Goal: Check status: Check status

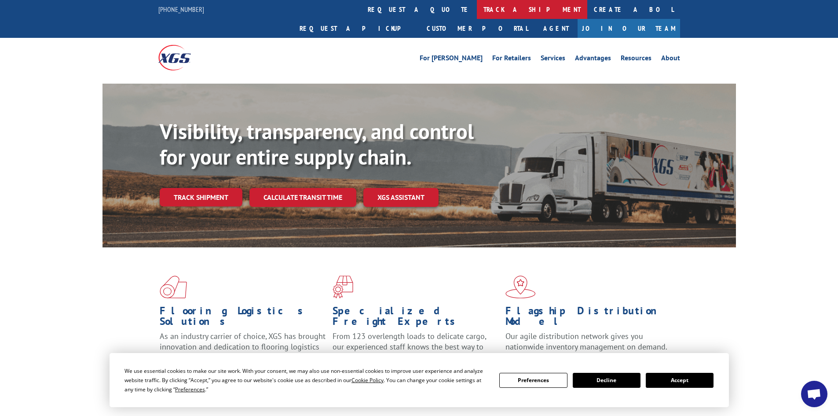
click at [477, 9] on link "track a shipment" at bounding box center [532, 9] width 110 height 19
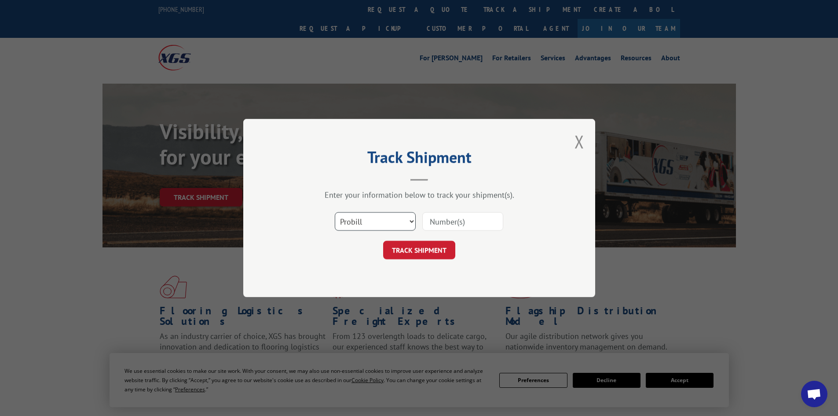
click at [376, 216] on select "Select category... Probill BOL PO" at bounding box center [375, 221] width 81 height 18
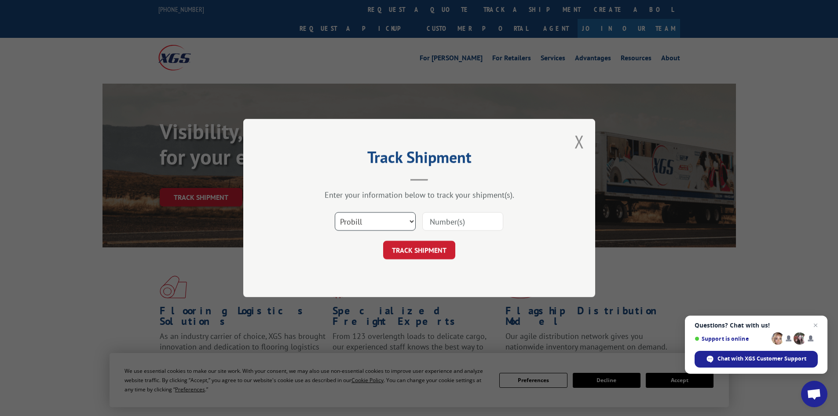
select select "bol"
click at [335, 212] on select "Select category... Probill BOL PO" at bounding box center [375, 221] width 81 height 18
click at [440, 226] on input at bounding box center [462, 221] width 81 height 18
type input "450848"
click at [383, 241] on button "TRACK SHIPMENT" at bounding box center [419, 250] width 72 height 18
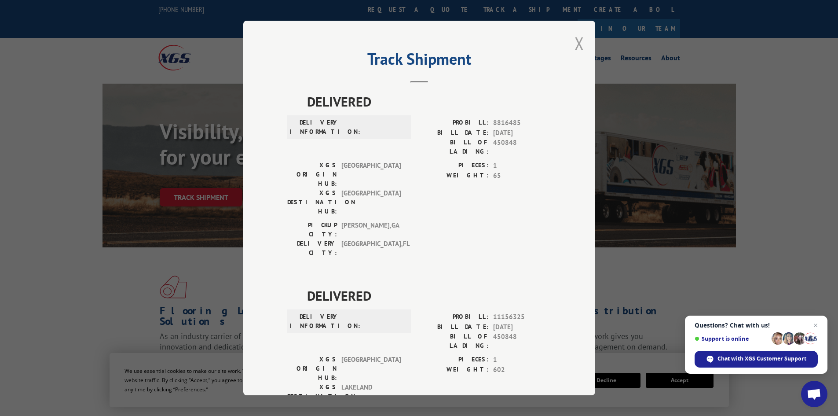
click at [578, 40] on button "Close modal" at bounding box center [579, 43] width 10 height 23
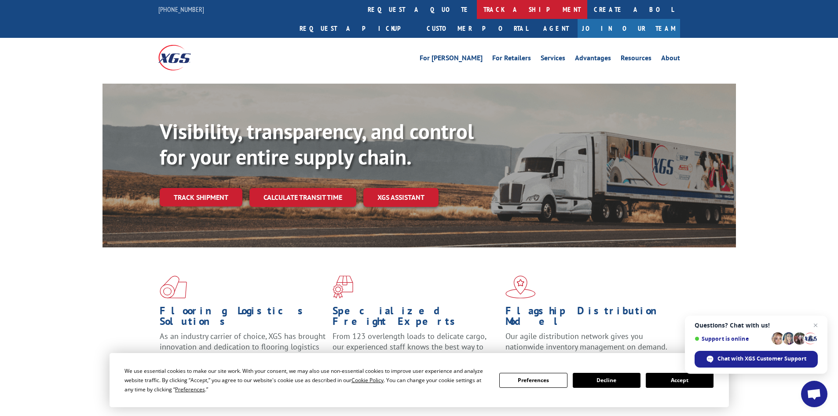
click at [477, 7] on link "track a shipment" at bounding box center [532, 9] width 110 height 19
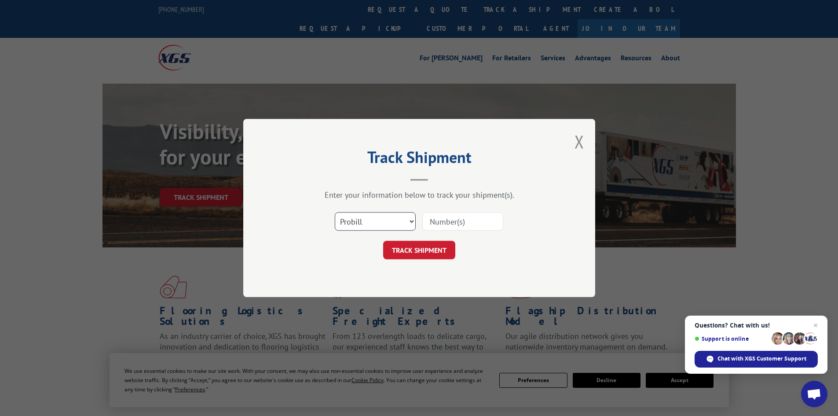
click at [379, 223] on select "Select category... Probill BOL PO" at bounding box center [375, 221] width 81 height 18
select select "bol"
click at [335, 212] on select "Select category... Probill BOL PO" at bounding box center [375, 221] width 81 height 18
click at [465, 223] on input at bounding box center [462, 221] width 81 height 18
type input "6974151"
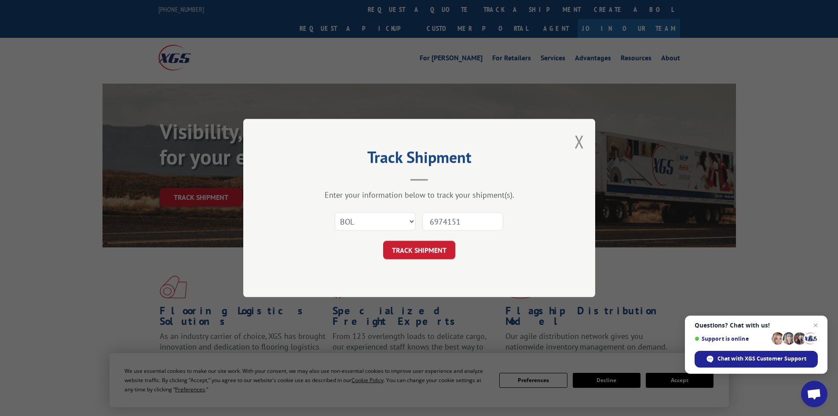
click button "TRACK SHIPMENT" at bounding box center [419, 250] width 72 height 18
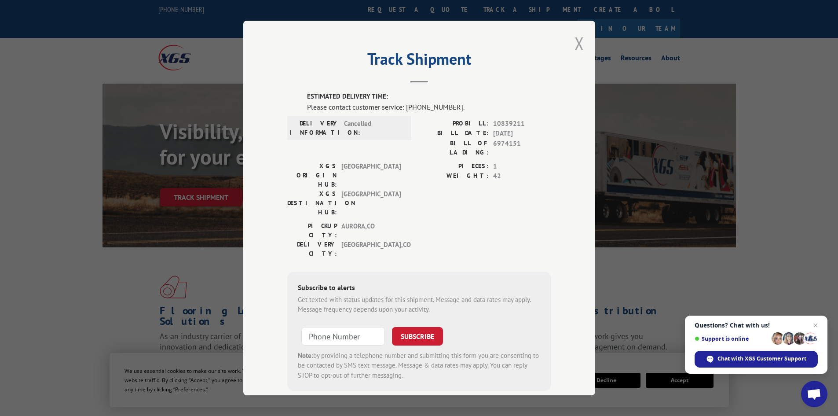
click at [575, 42] on button "Close modal" at bounding box center [579, 43] width 10 height 23
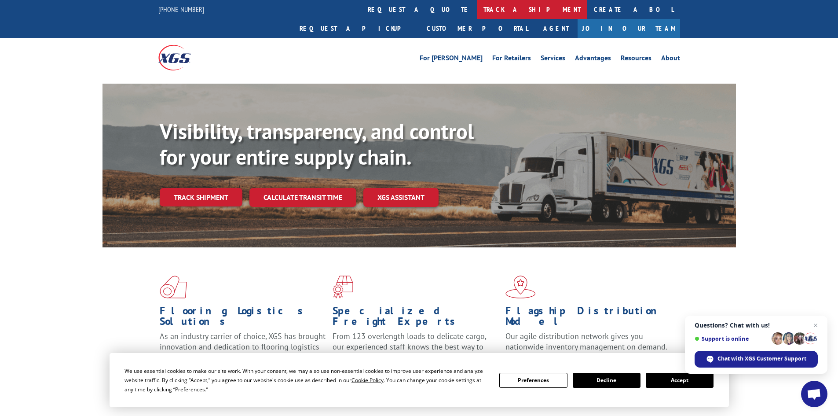
click at [477, 11] on link "track a shipment" at bounding box center [532, 9] width 110 height 19
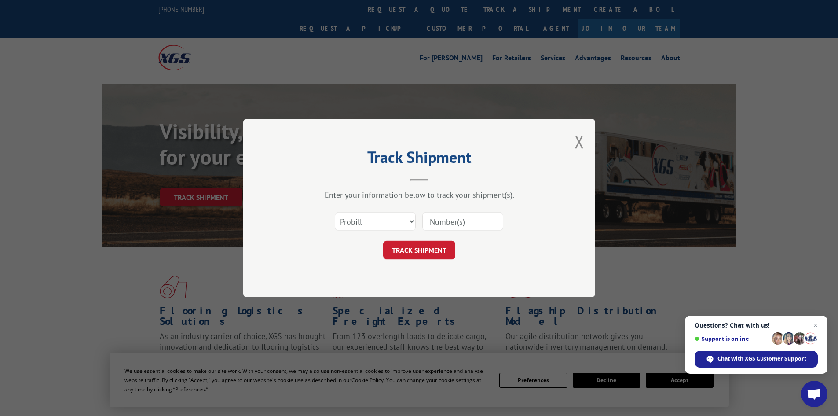
click at [439, 223] on input at bounding box center [462, 221] width 81 height 18
paste input "17230511"
type input "17230511"
click at [428, 252] on button "TRACK SHIPMENT" at bounding box center [419, 250] width 72 height 18
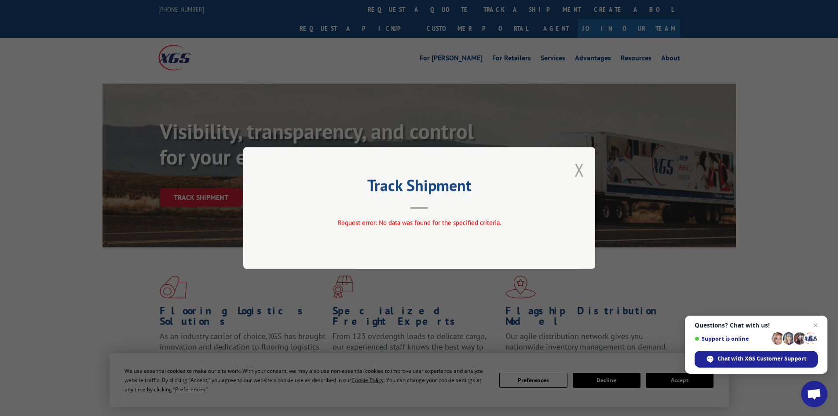
click at [577, 167] on button "Close modal" at bounding box center [579, 169] width 10 height 23
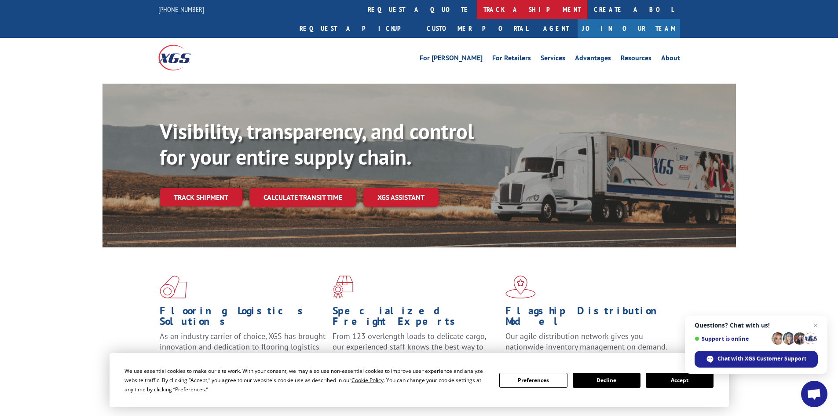
click at [477, 10] on link "track a shipment" at bounding box center [532, 9] width 110 height 19
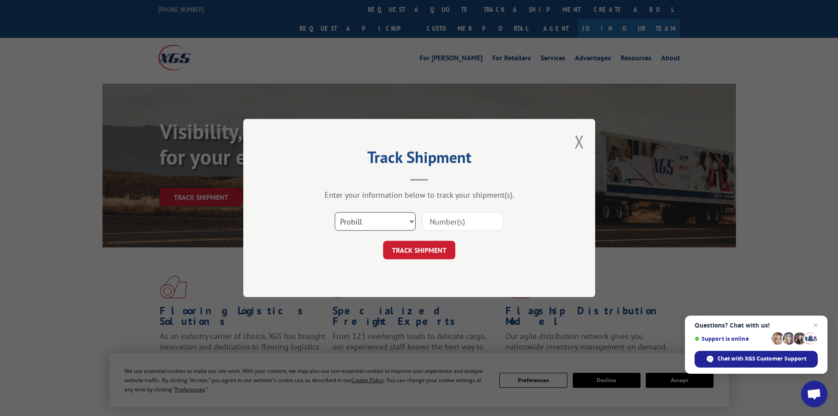
click at [368, 220] on select "Select category... Probill BOL PO" at bounding box center [375, 221] width 81 height 18
select select "bol"
click at [335, 212] on select "Select category... Probill BOL PO" at bounding box center [375, 221] width 81 height 18
click at [464, 223] on input at bounding box center [462, 221] width 81 height 18
type input "6974151"
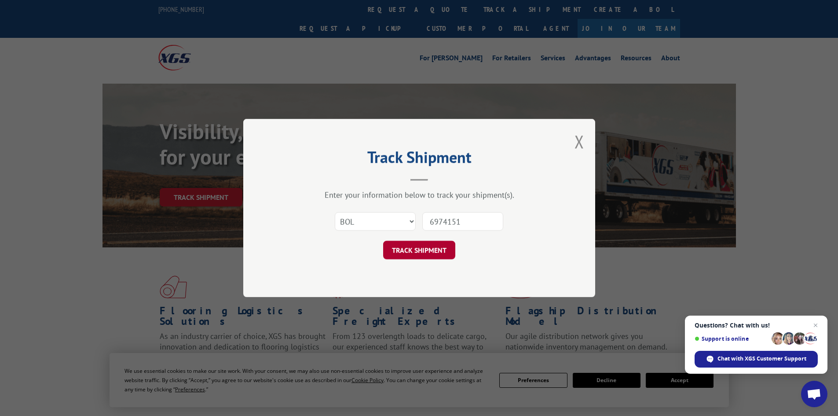
click at [437, 248] on button "TRACK SHIPMENT" at bounding box center [419, 250] width 72 height 18
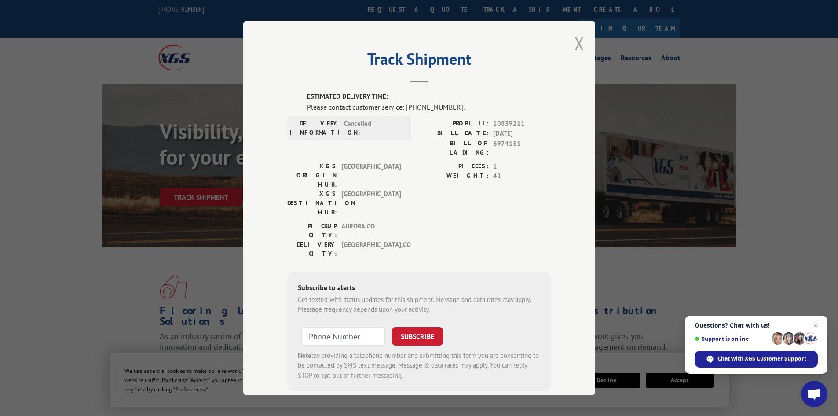
click at [574, 43] on button "Close modal" at bounding box center [579, 43] width 10 height 23
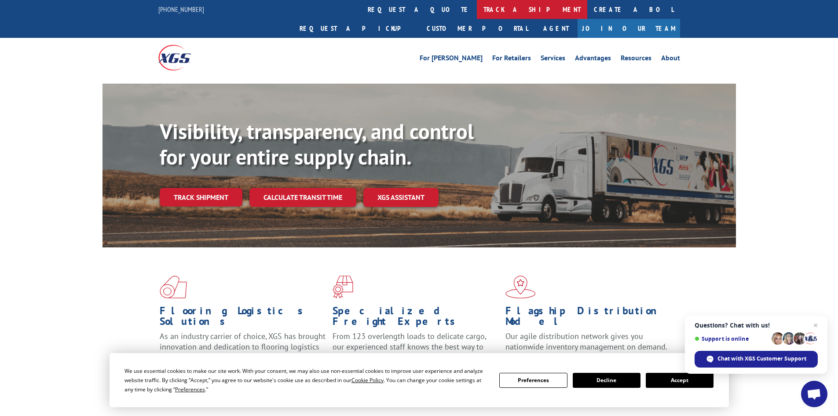
click at [477, 13] on link "track a shipment" at bounding box center [532, 9] width 110 height 19
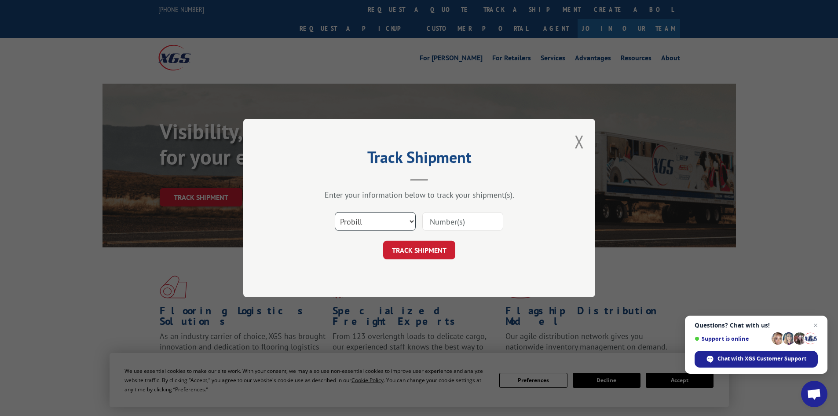
click at [397, 222] on select "Select category... Probill BOL PO" at bounding box center [375, 221] width 81 height 18
select select "po"
click at [335, 212] on select "Select category... Probill BOL PO" at bounding box center [375, 221] width 81 height 18
click at [439, 220] on input at bounding box center [462, 221] width 81 height 18
type input "75518409"
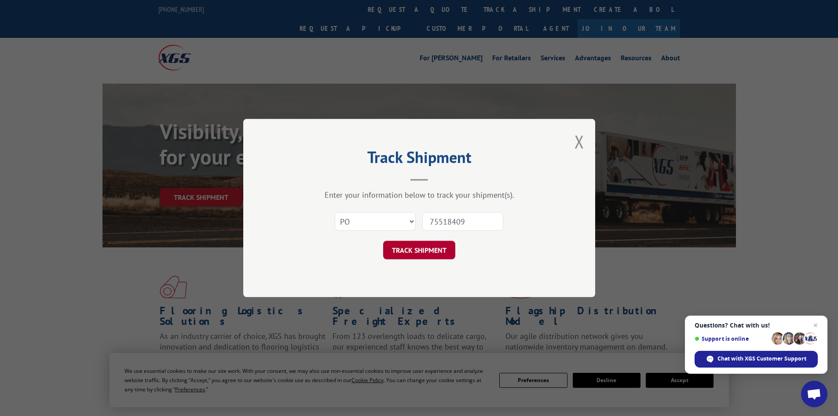
click at [434, 246] on button "TRACK SHIPMENT" at bounding box center [419, 250] width 72 height 18
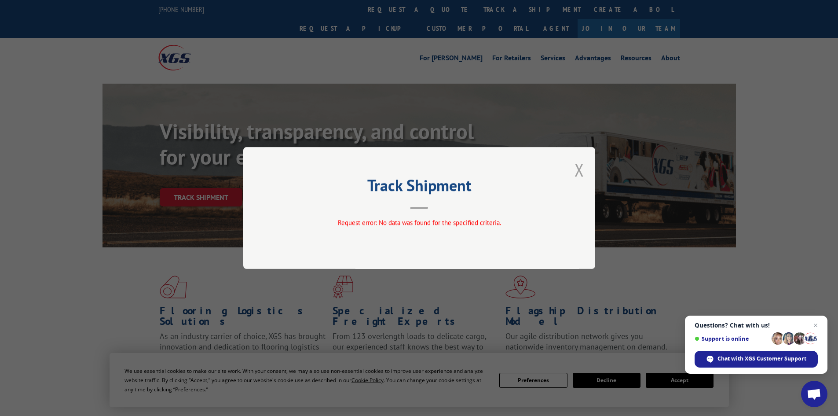
click at [581, 172] on button "Close modal" at bounding box center [579, 169] width 10 height 23
